Goal: Information Seeking & Learning: Learn about a topic

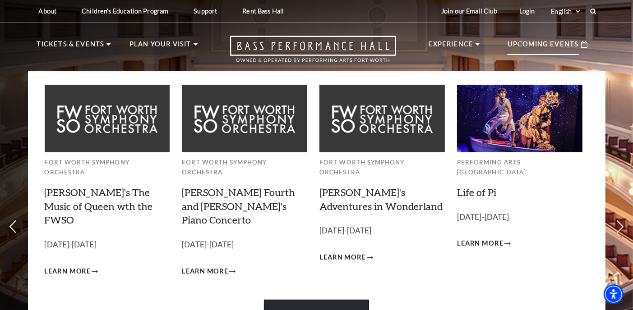
click at [328, 300] on link "View Full Calendar" at bounding box center [316, 312] width 105 height 25
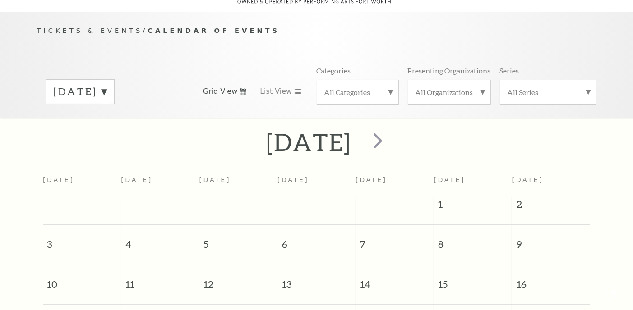
scroll to position [79, 0]
click at [391, 135] on span "next" at bounding box center [378, 141] width 26 height 26
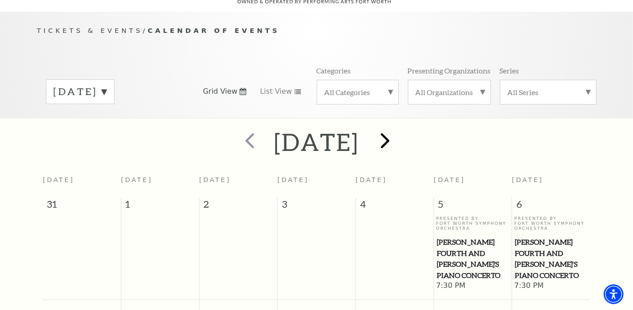
click at [359, 135] on h2 "September 2025" at bounding box center [316, 142] width 85 height 29
click at [398, 133] on span "next" at bounding box center [386, 141] width 26 height 26
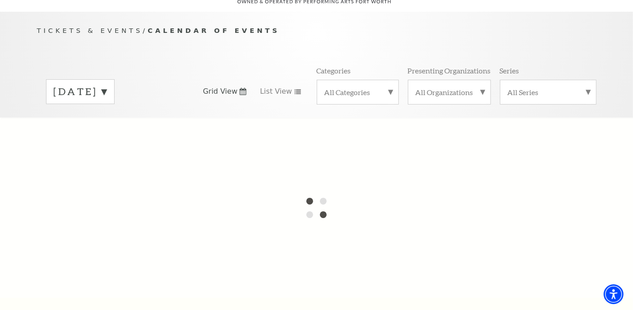
click at [107, 85] on label "September 2025" at bounding box center [80, 92] width 53 height 14
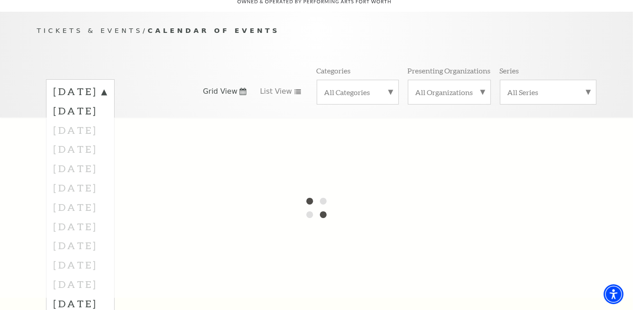
click at [287, 46] on div "Tickets & Events / Calendar of Events August 2025 September 2025 October 2025 N…" at bounding box center [317, 71] width 578 height 92
click at [104, 160] on div at bounding box center [316, 208] width 633 height 180
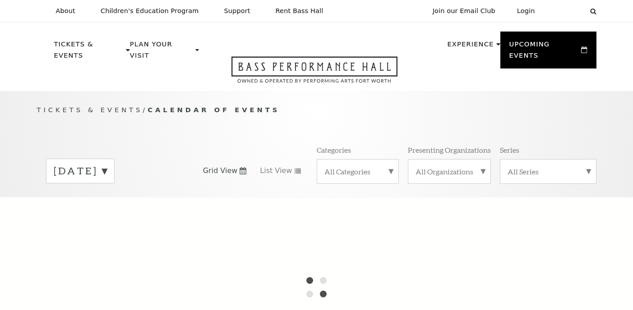
scroll to position [79, 0]
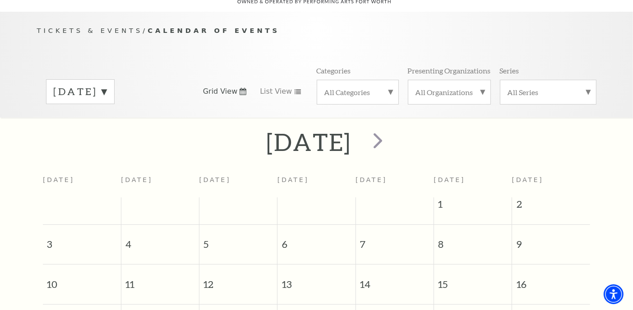
click at [107, 85] on label "August 2025" at bounding box center [80, 92] width 53 height 14
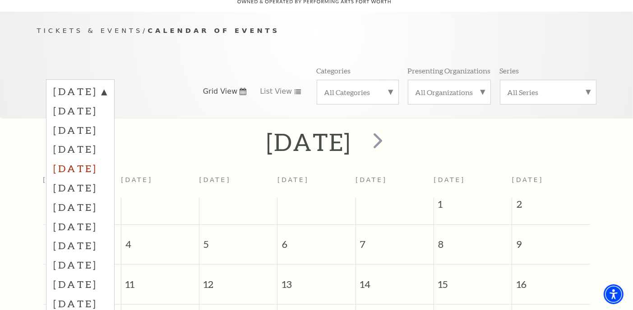
click at [97, 159] on label "December 2025" at bounding box center [80, 168] width 53 height 19
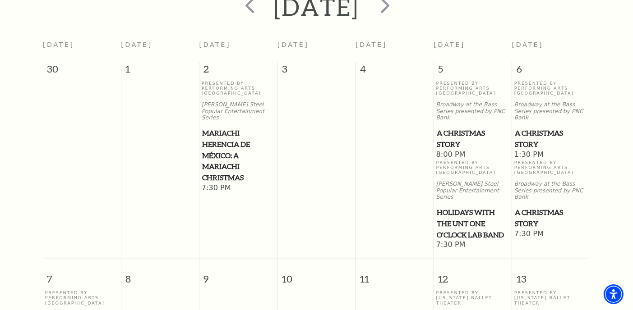
scroll to position [34, 0]
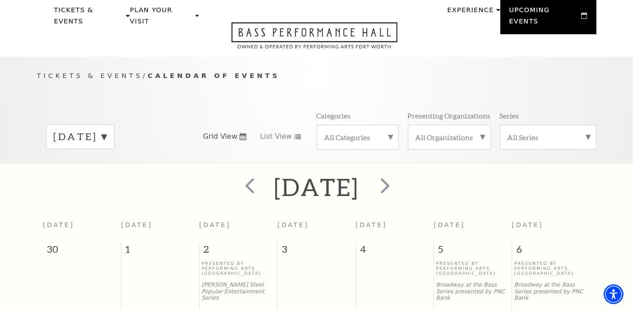
click at [107, 130] on label "December 2025" at bounding box center [80, 137] width 53 height 14
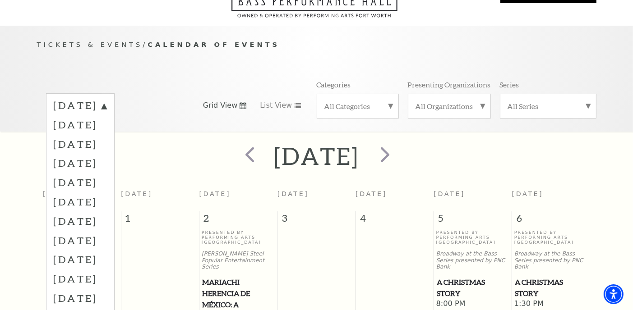
scroll to position [125, 0]
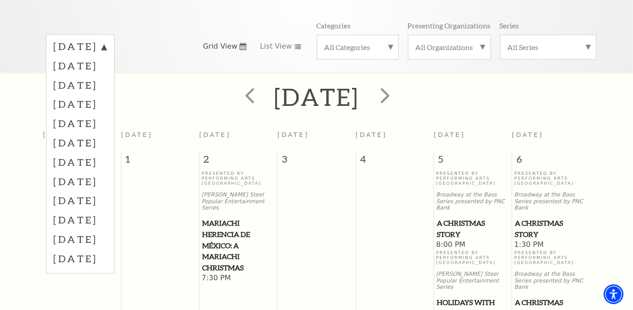
click at [92, 133] on label "January 2026" at bounding box center [80, 142] width 53 height 19
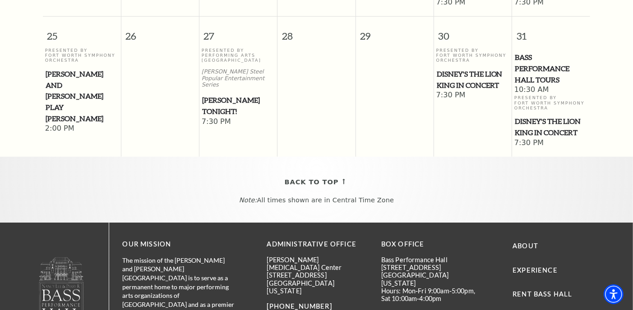
scroll to position [711, 0]
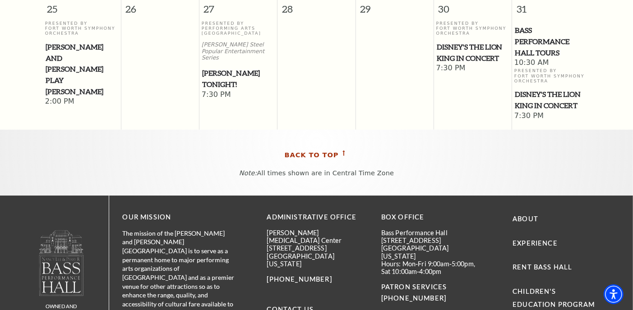
click at [321, 150] on span "Back To Top" at bounding box center [312, 155] width 54 height 11
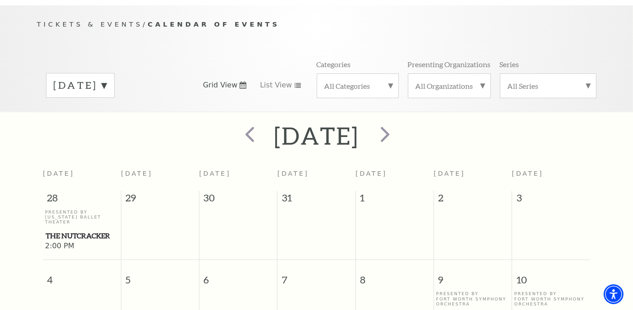
scroll to position [79, 0]
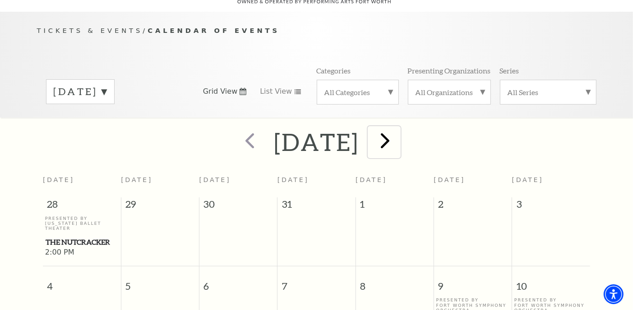
click at [398, 128] on span "next" at bounding box center [386, 141] width 26 height 26
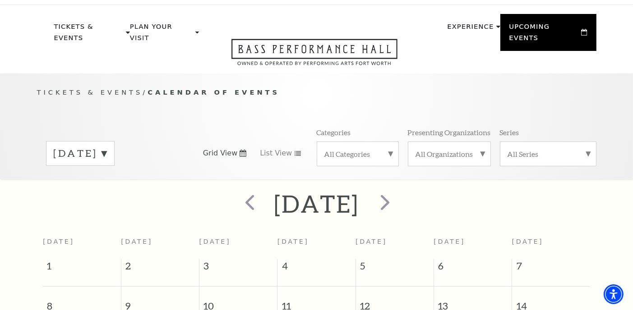
scroll to position [0, 0]
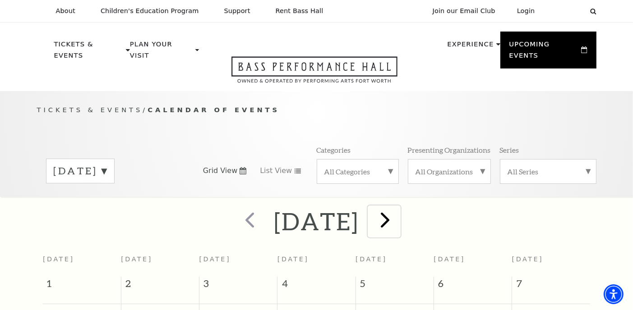
click at [398, 211] on span "next" at bounding box center [386, 220] width 26 height 26
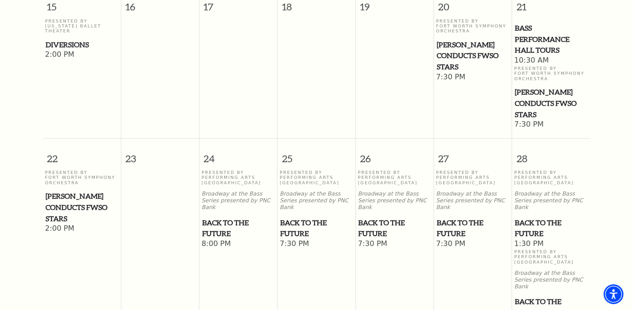
scroll to position [531, 0]
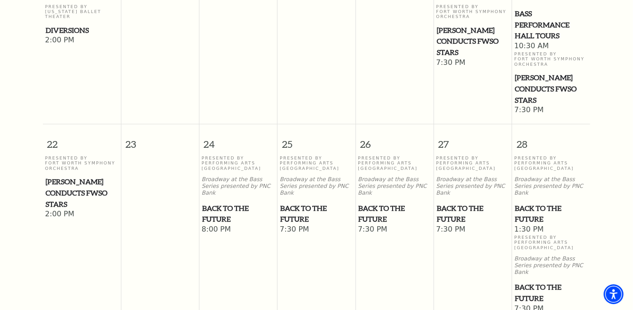
click at [224, 203] on span "Back to the Future" at bounding box center [238, 214] width 73 height 22
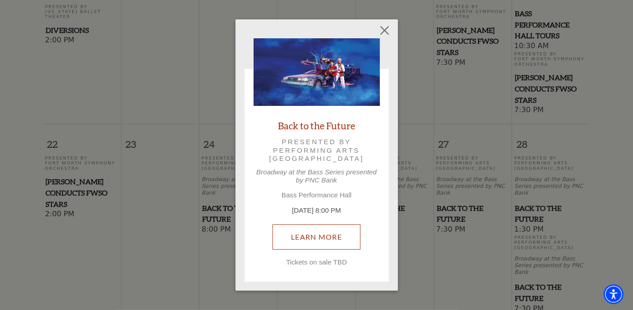
click at [319, 236] on link "Learn More" at bounding box center [317, 237] width 88 height 25
